Goal: Browse casually

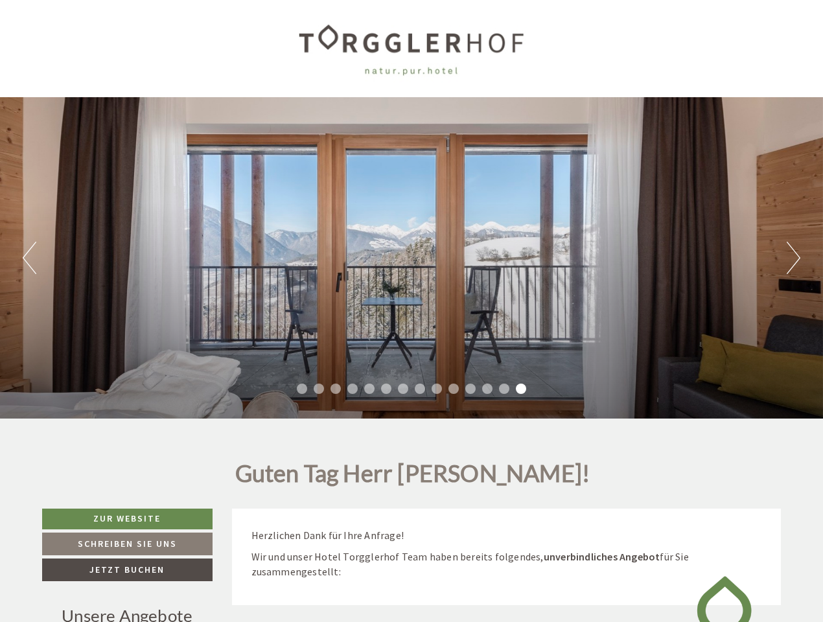
click at [412, 311] on div "Previous Next 1 2 3 4 5 6 7 8 9 10 11 12 13 14" at bounding box center [411, 258] width 823 height 322
click at [29, 258] on button "Previous" at bounding box center [30, 258] width 14 height 32
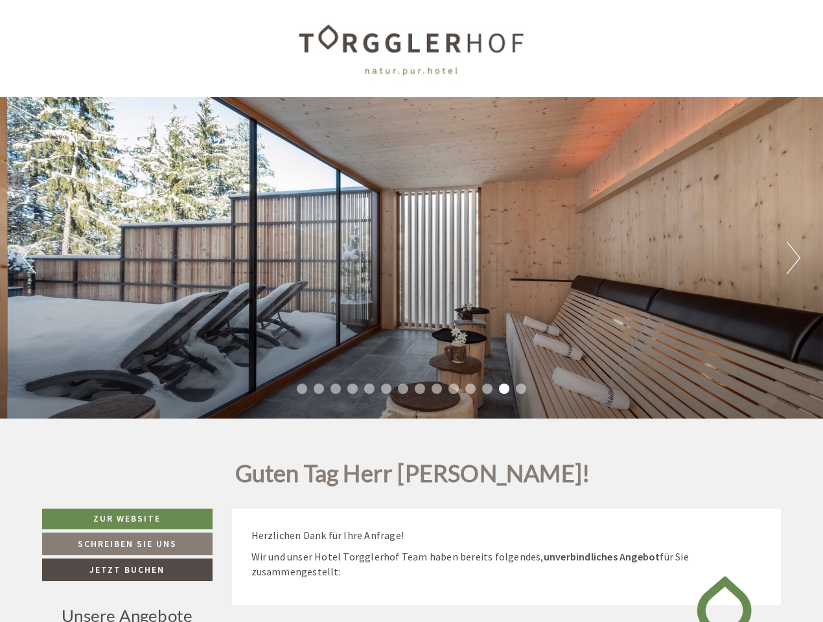
click at [412, 258] on div "Previous Next 1 2 3 4 5 6 7 8 9 10 11 12 13 14" at bounding box center [411, 258] width 823 height 322
click at [793, 258] on button "Next" at bounding box center [794, 258] width 14 height 32
click at [302, 389] on li "1" at bounding box center [302, 389] width 10 height 10
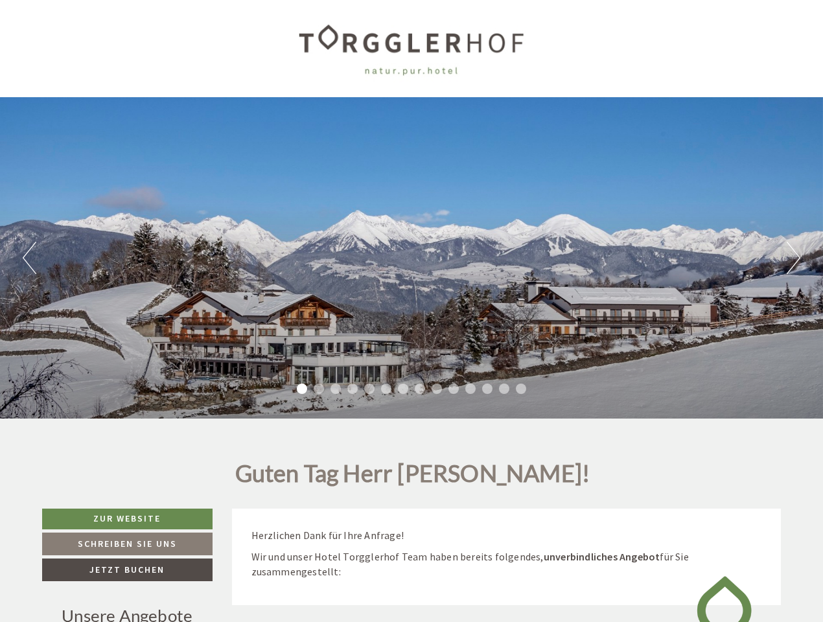
click at [319, 389] on li "2" at bounding box center [319, 389] width 10 height 10
click at [336, 389] on li "3" at bounding box center [336, 389] width 10 height 10
click at [353, 389] on li "4" at bounding box center [352, 389] width 10 height 10
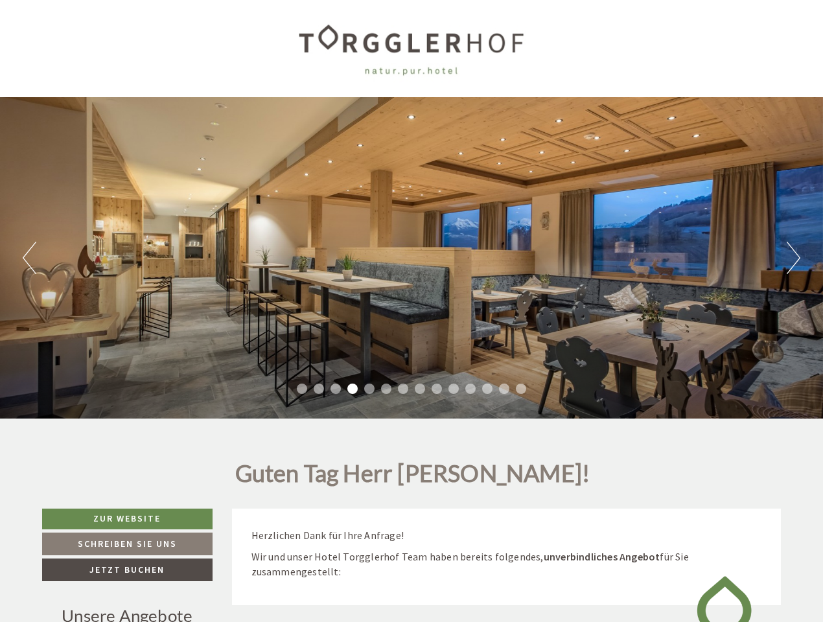
click at [369, 389] on li "5" at bounding box center [369, 389] width 10 height 10
click at [386, 389] on li "6" at bounding box center [386, 389] width 10 height 10
